Goal: Information Seeking & Learning: Understand process/instructions

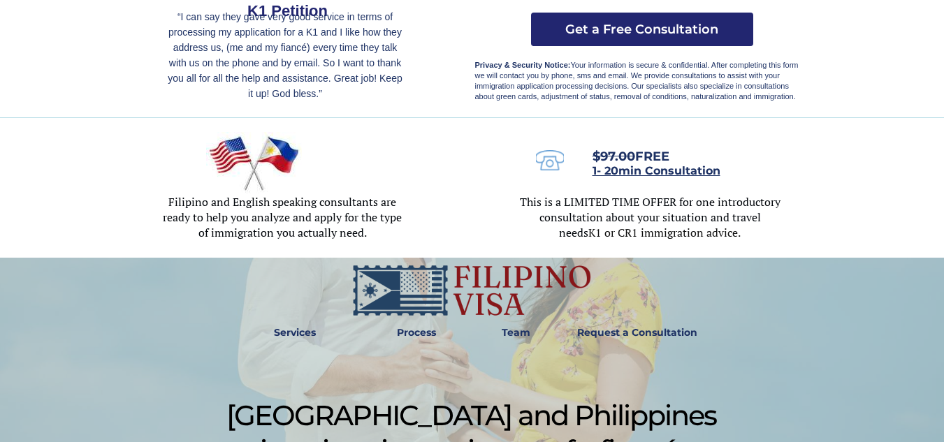
scroll to position [419, 0]
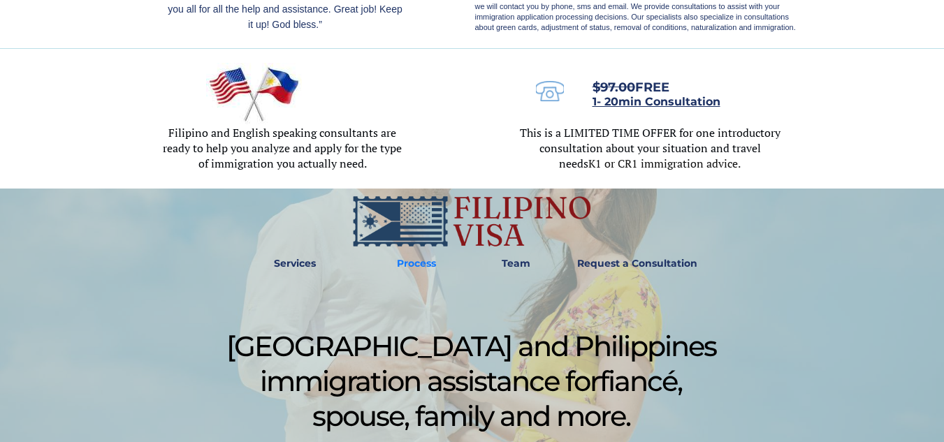
click at [410, 262] on strong "Process" at bounding box center [416, 263] width 39 height 13
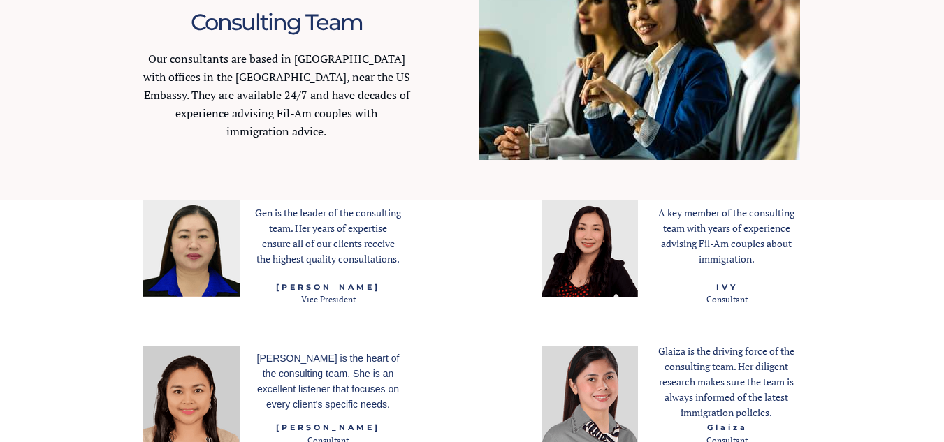
scroll to position [1950, 0]
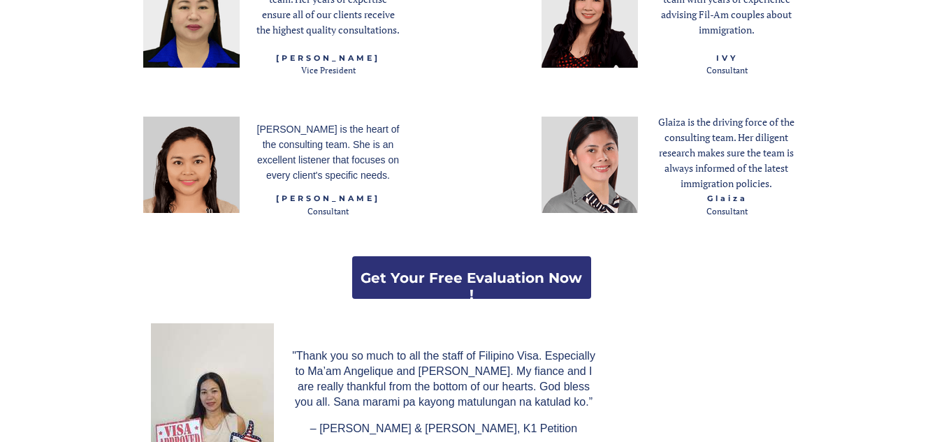
click at [412, 268] on link "Get Your Free Evaluation Now !" at bounding box center [471, 277] width 239 height 43
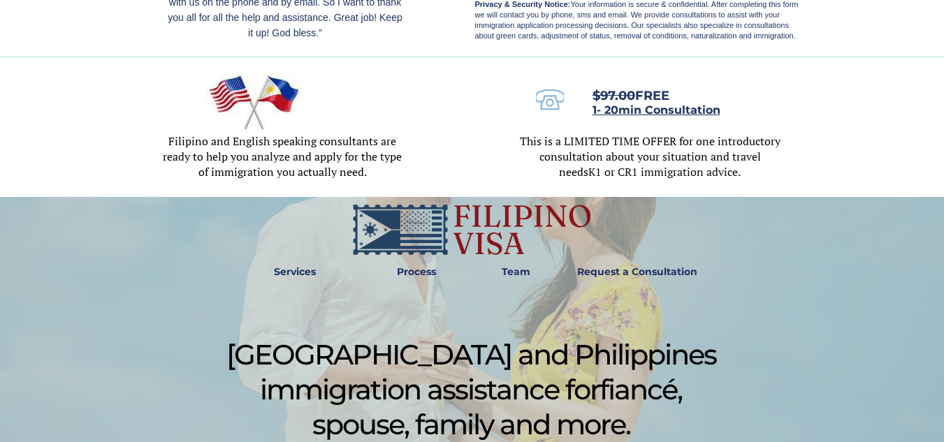
scroll to position [419, 0]
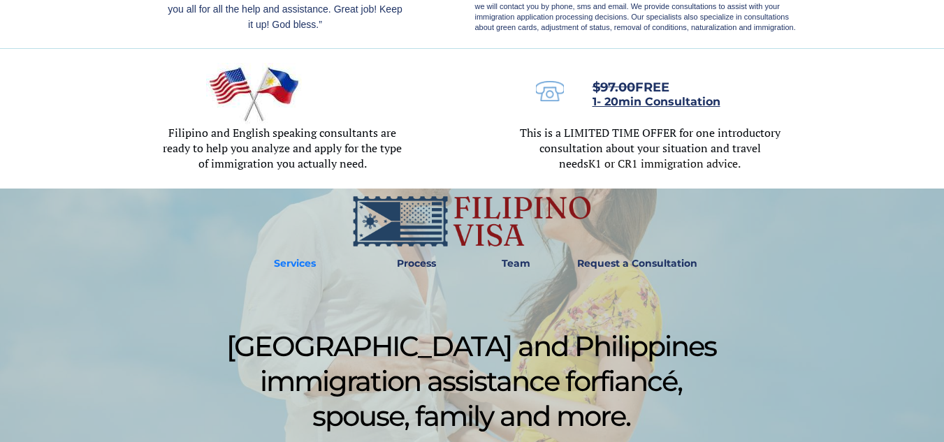
click at [306, 263] on strong "Services" at bounding box center [295, 263] width 42 height 13
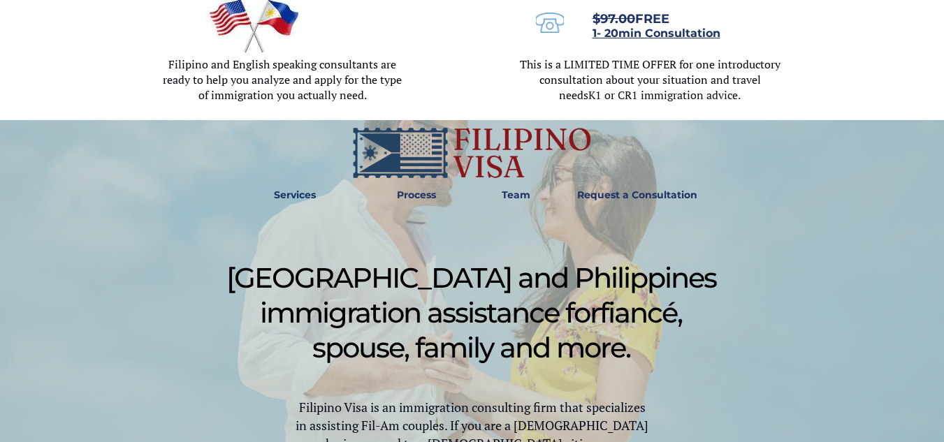
scroll to position [468, 0]
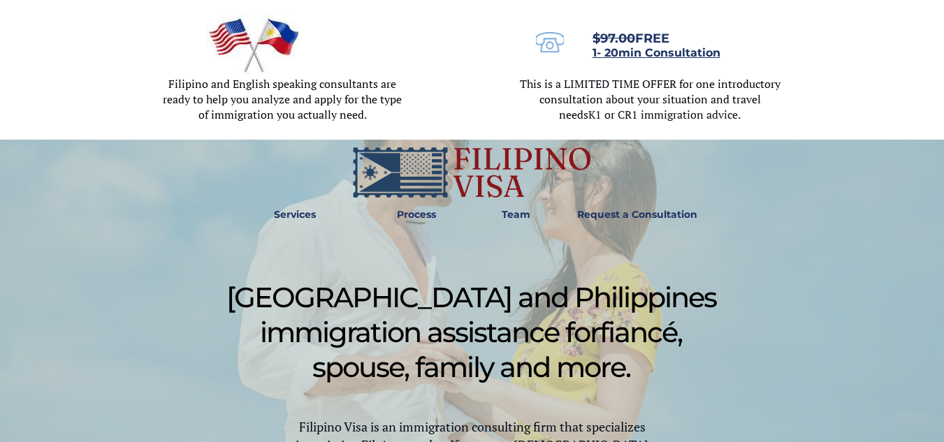
click at [526, 215] on strong "Team" at bounding box center [516, 214] width 29 height 13
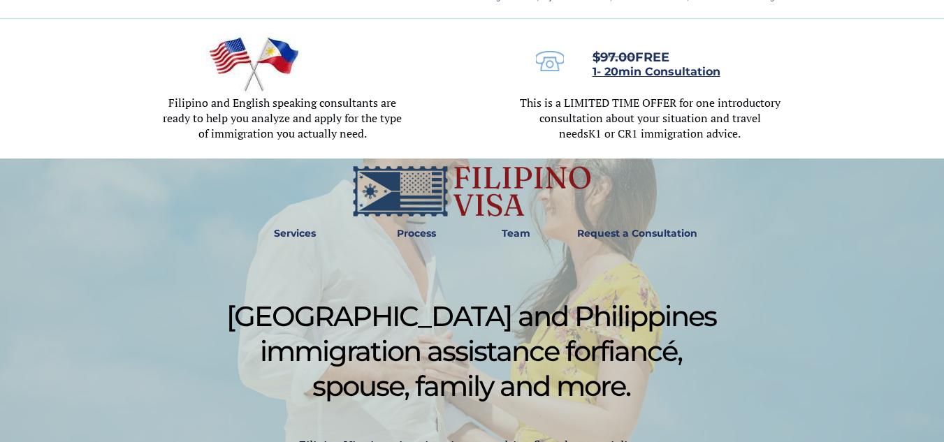
scroll to position [435, 0]
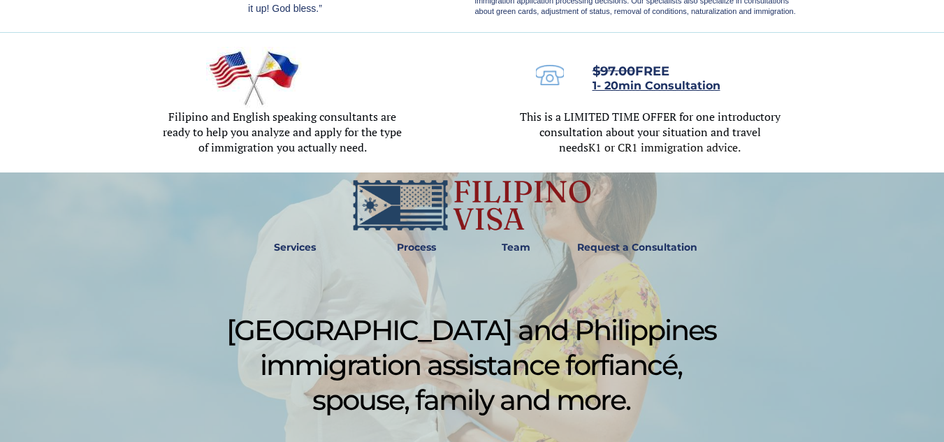
click at [429, 242] on strong "Process" at bounding box center [416, 247] width 39 height 13
